Goal: Navigation & Orientation: Go to known website

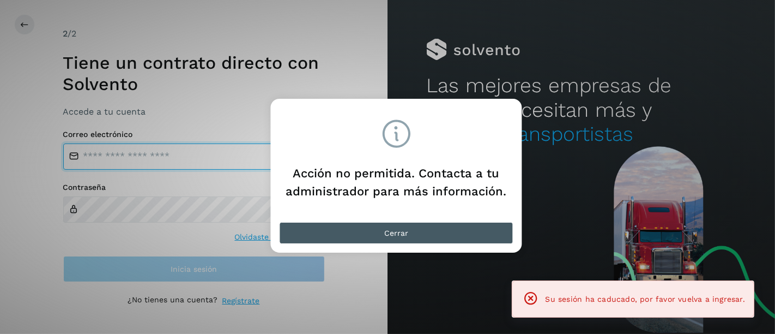
type input "**********"
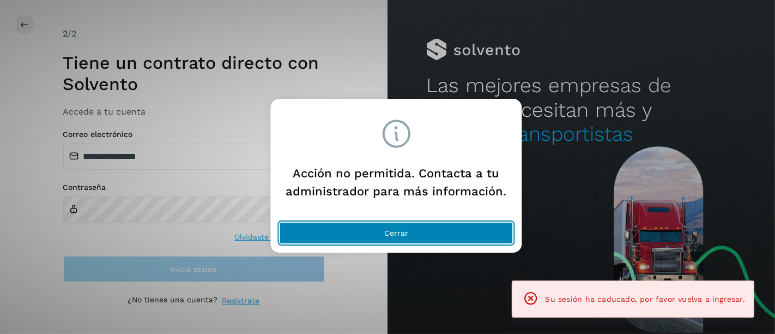
click at [341, 232] on button "Cerrar" at bounding box center [397, 233] width 234 height 22
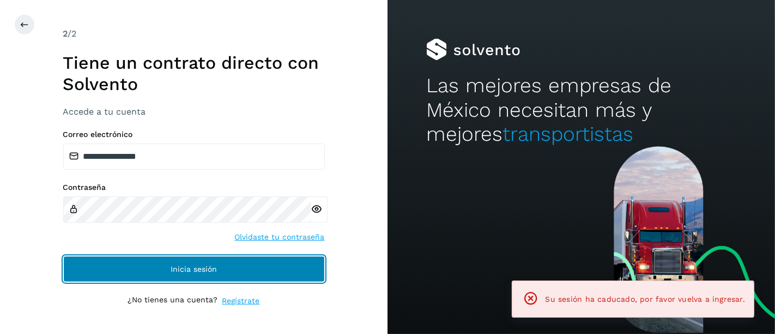
click at [189, 266] on span "Inicia sesión" at bounding box center [194, 269] width 46 height 8
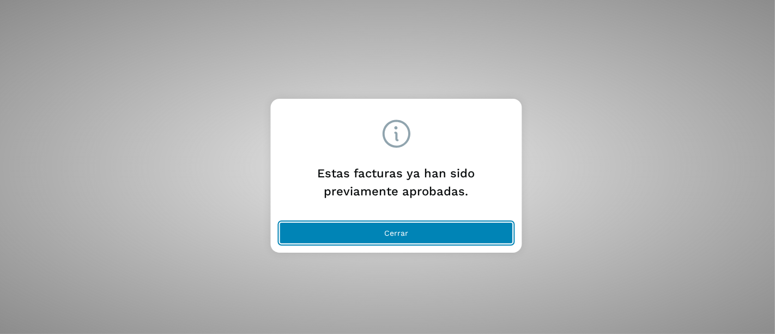
click at [355, 233] on button "Cerrar" at bounding box center [397, 233] width 234 height 22
